Goal: Task Accomplishment & Management: Use online tool/utility

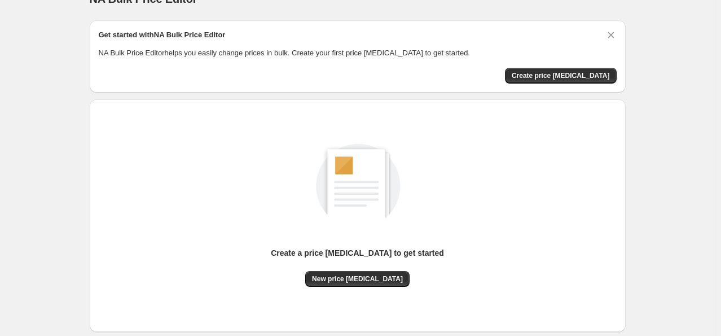
scroll to position [24, 0]
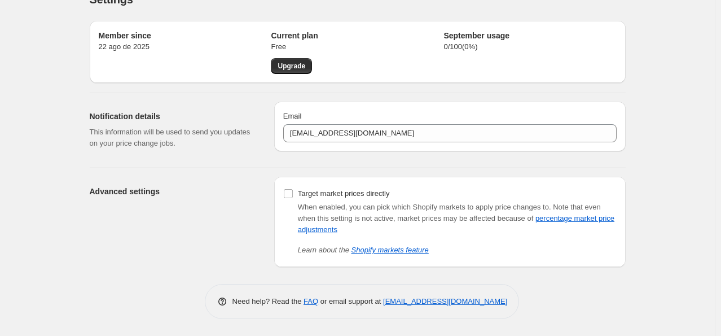
scroll to position [21, 0]
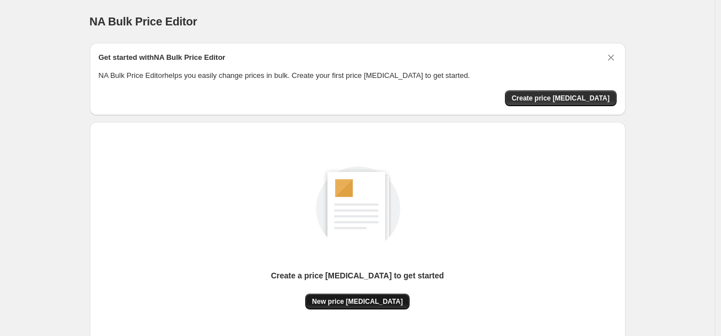
click at [360, 297] on span "New price [MEDICAL_DATA]" at bounding box center [357, 301] width 91 height 9
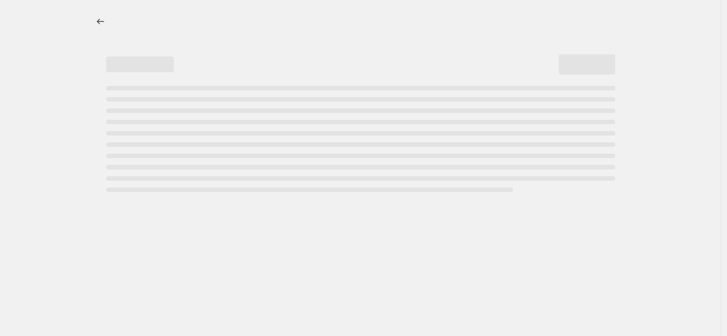
select select "percentage"
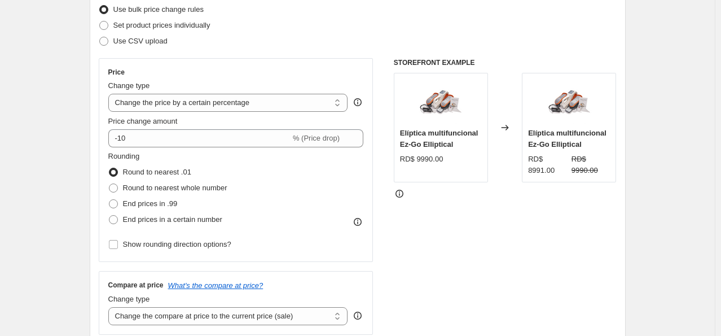
scroll to position [148, 0]
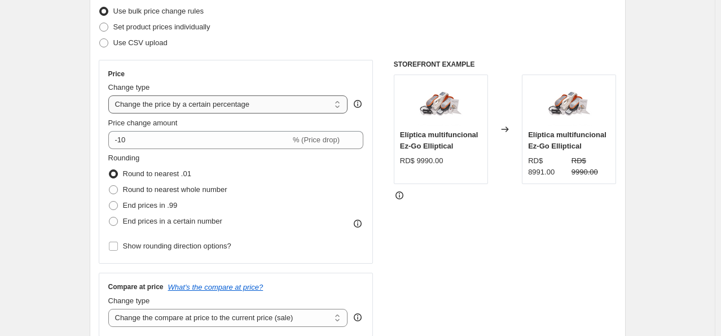
click at [340, 106] on select "Change the price to a certain amount Change the price by a certain amount Chang…" at bounding box center [228, 104] width 240 height 18
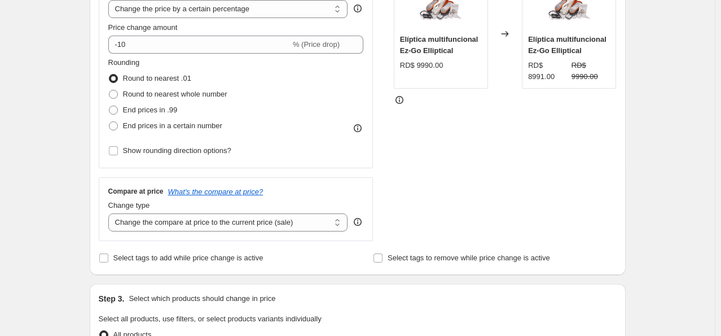
scroll to position [255, 0]
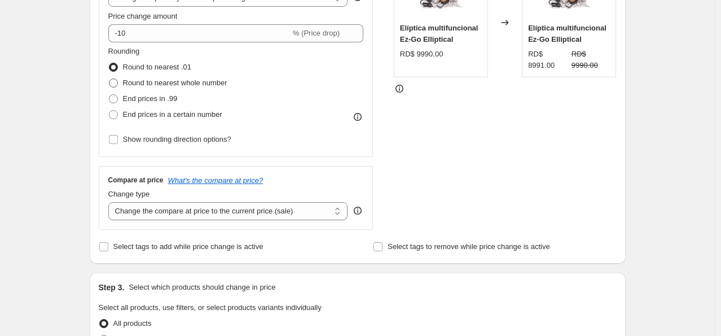
click at [118, 84] on span at bounding box center [113, 82] width 9 height 9
click at [109, 79] on input "Round to nearest whole number" at bounding box center [109, 78] width 1 height 1
radio input "true"
click at [115, 95] on span at bounding box center [113, 98] width 9 height 9
click at [109, 95] on input "End prices in .99" at bounding box center [109, 94] width 1 height 1
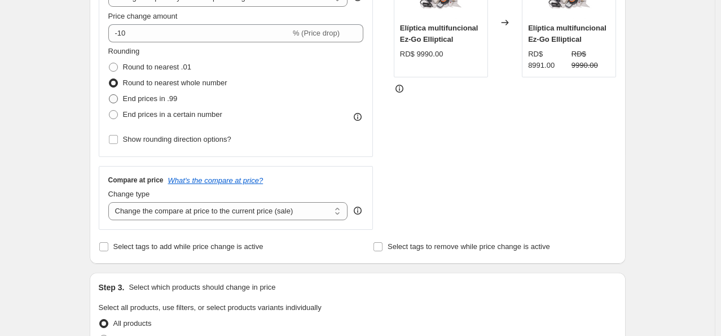
radio input "true"
click at [114, 113] on span at bounding box center [113, 114] width 9 height 9
click at [109, 111] on input "End prices in a certain number" at bounding box center [109, 110] width 1 height 1
radio input "true"
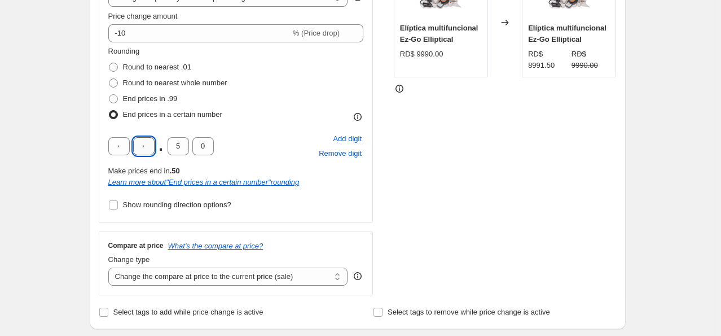
click at [142, 147] on input "text" at bounding box center [143, 146] width 21 height 18
type input "9"
click at [117, 150] on input "text" at bounding box center [118, 146] width 21 height 18
type input "9"
click at [190, 144] on div "9 9 . 5 0" at bounding box center [161, 146] width 106 height 18
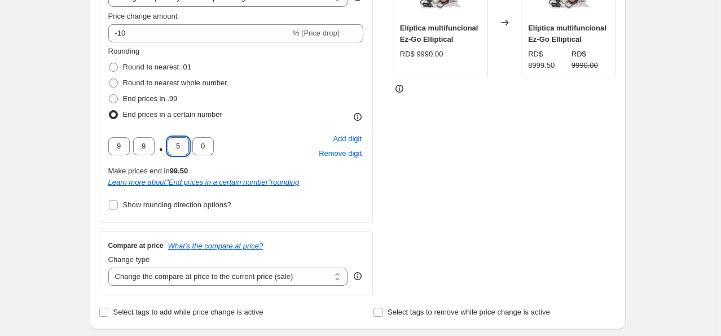
click at [182, 143] on input "5" at bounding box center [178, 146] width 21 height 18
type input "9"
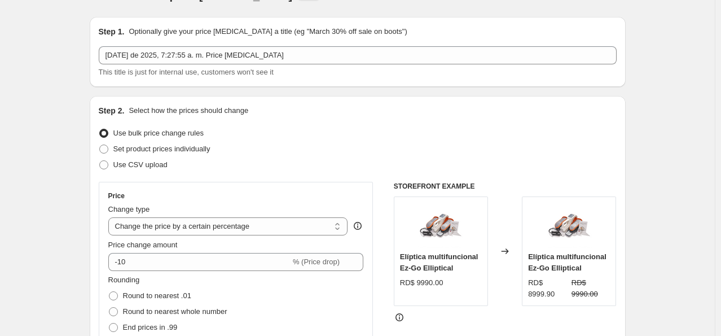
scroll to position [0, 0]
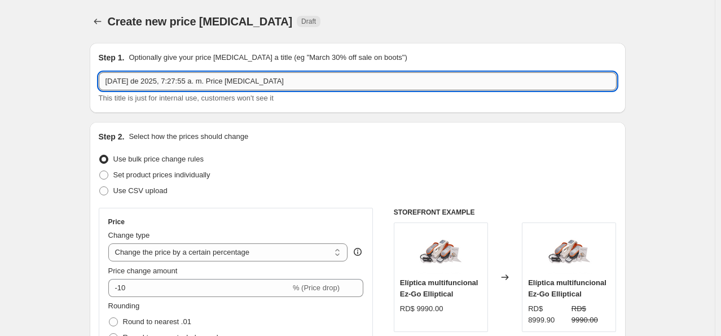
click at [594, 90] on input "[DATE] de 2025, 7:27:55 a. m. Price [MEDICAL_DATA]" at bounding box center [358, 81] width 518 height 18
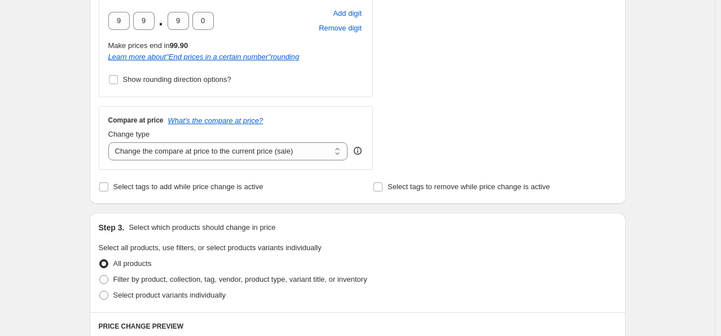
scroll to position [395, 0]
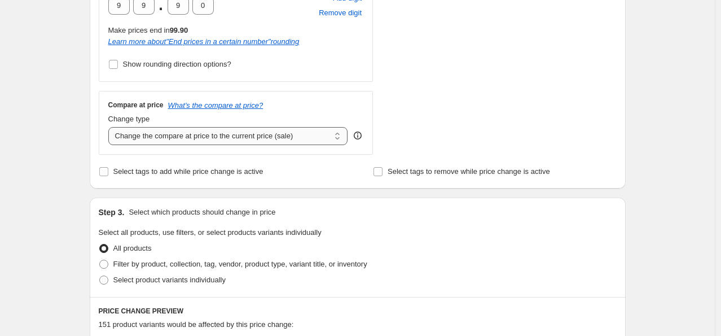
click at [344, 133] on select "Change the compare at price to the current price (sale) Change the compare at p…" at bounding box center [228, 136] width 240 height 18
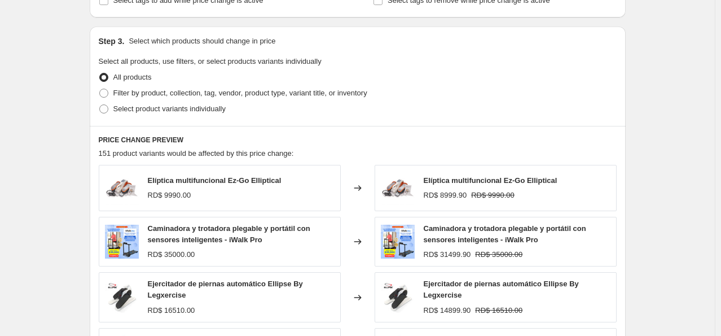
scroll to position [569, 0]
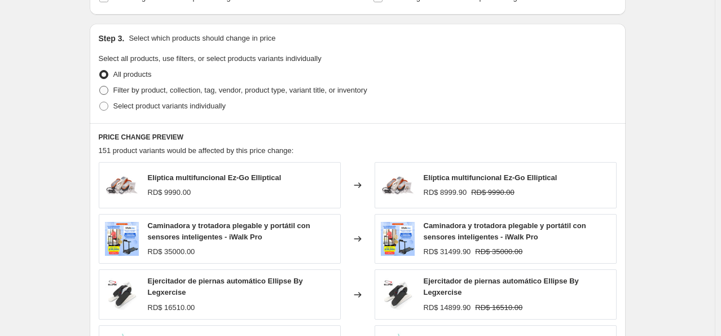
click at [102, 87] on span at bounding box center [103, 90] width 9 height 9
click at [100, 86] on input "Filter by product, collection, tag, vendor, product type, variant title, or inv…" at bounding box center [99, 86] width 1 height 1
radio input "true"
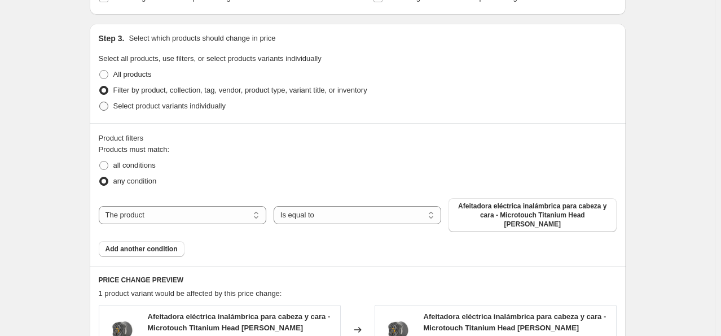
click at [106, 108] on span at bounding box center [103, 106] width 9 height 9
click at [100, 102] on input "Select product variants individually" at bounding box center [99, 102] width 1 height 1
radio input "true"
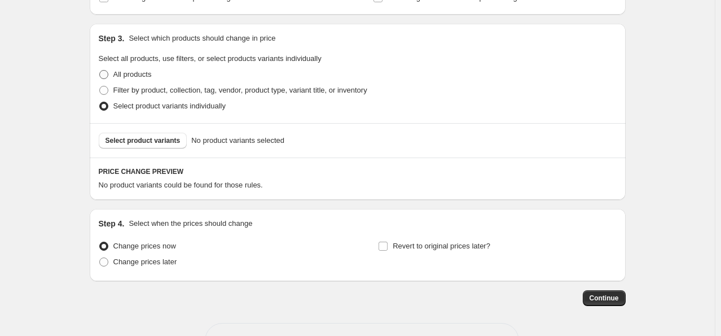
click at [106, 72] on span at bounding box center [103, 74] width 9 height 9
click at [100, 71] on input "All products" at bounding box center [99, 70] width 1 height 1
radio input "true"
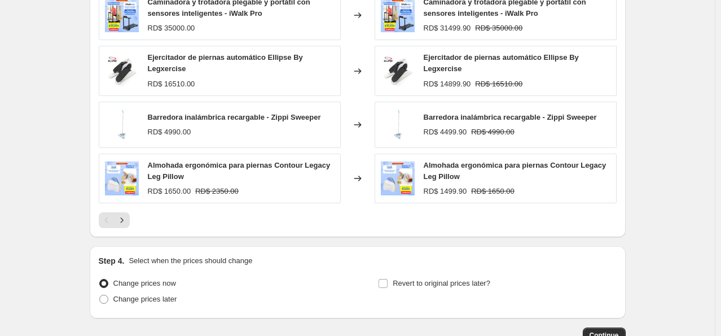
scroll to position [867, 0]
